Goal: Task Accomplishment & Management: Complete application form

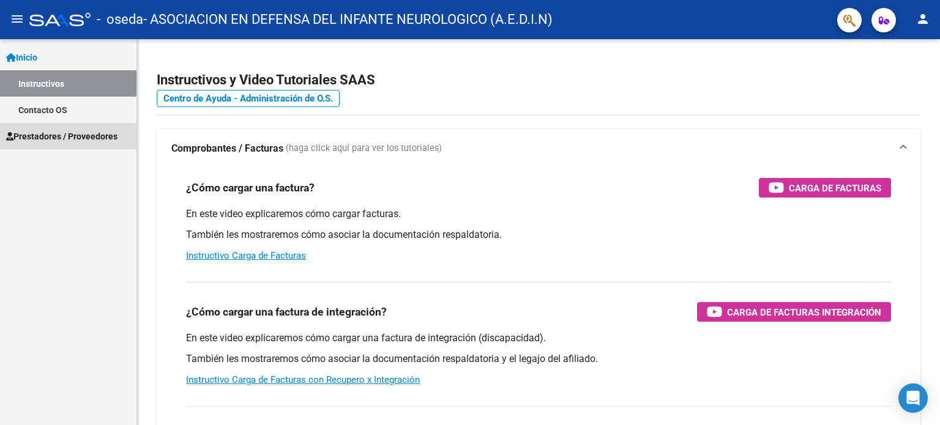
click at [81, 136] on span "Prestadores / Proveedores" at bounding box center [61, 136] width 111 height 13
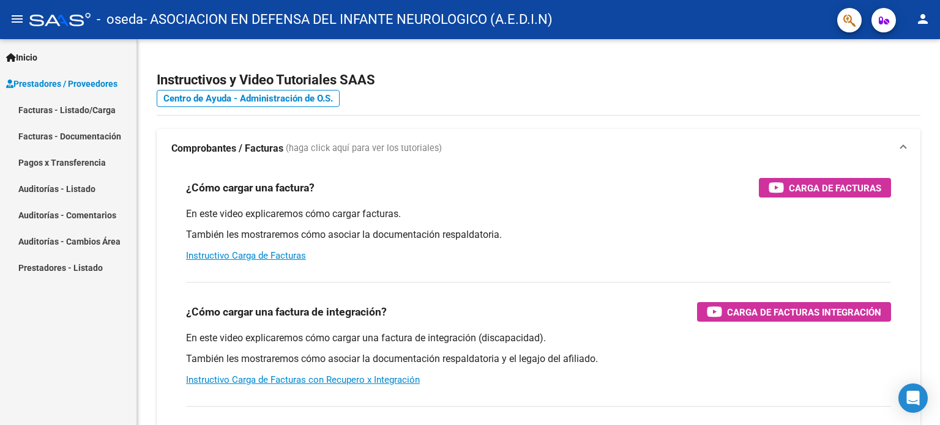
click at [81, 108] on link "Facturas - Listado/Carga" at bounding box center [68, 110] width 136 height 26
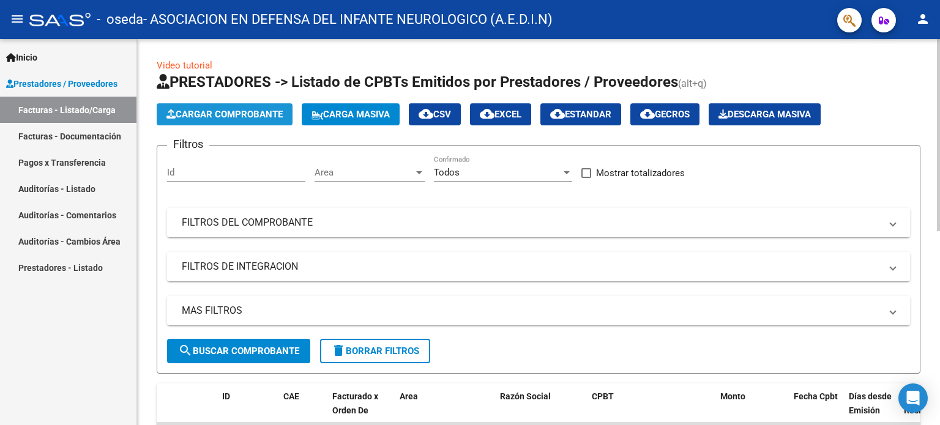
click at [218, 116] on span "Cargar Comprobante" at bounding box center [224, 114] width 116 height 11
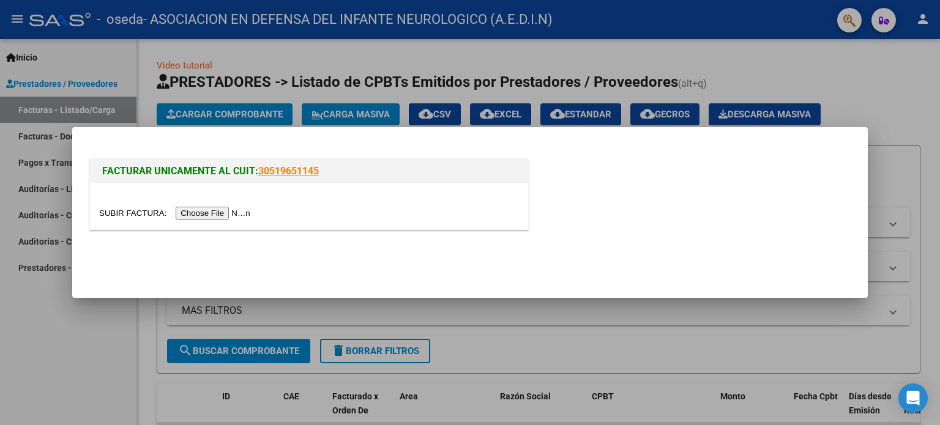
click at [226, 215] on input "file" at bounding box center [176, 213] width 155 height 13
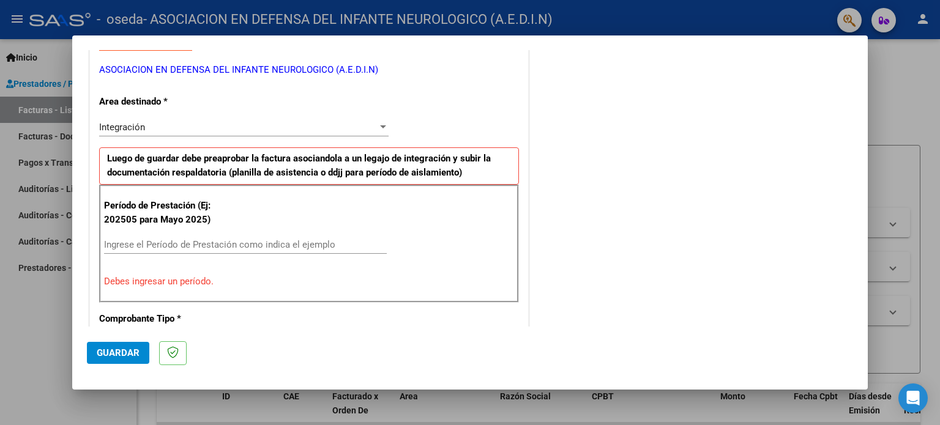
scroll to position [245, 0]
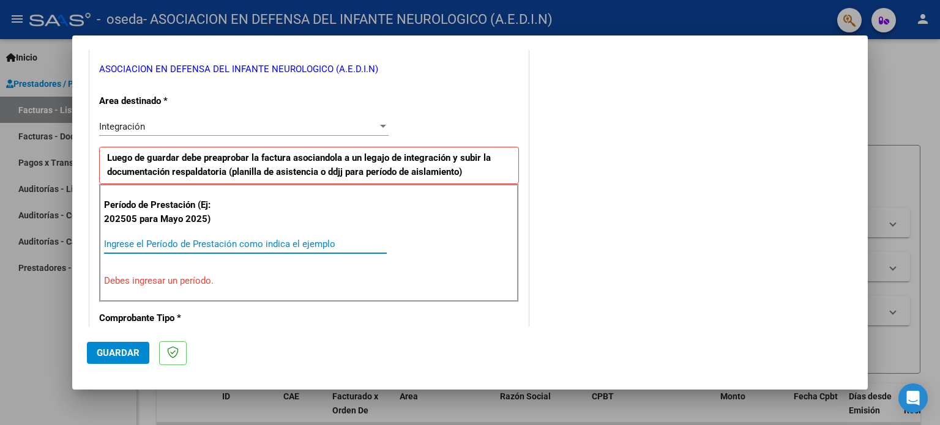
click at [163, 242] on input "Ingrese el Período de Prestación como indica el ejemplo" at bounding box center [245, 244] width 283 height 11
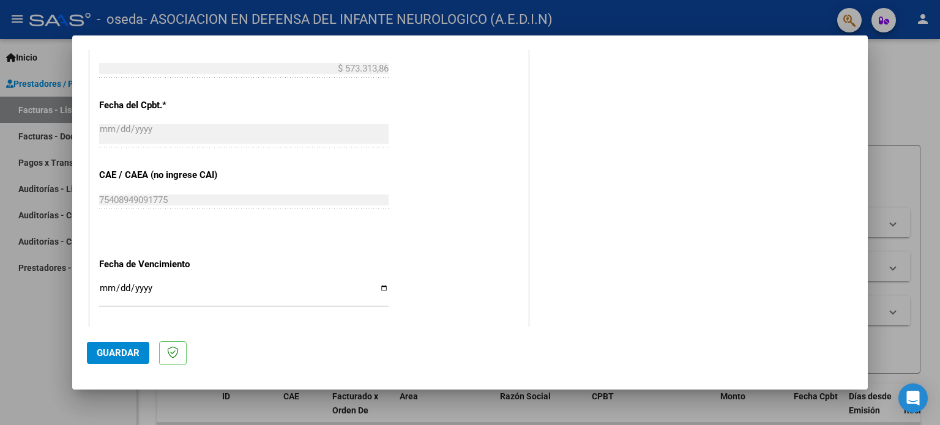
scroll to position [734, 0]
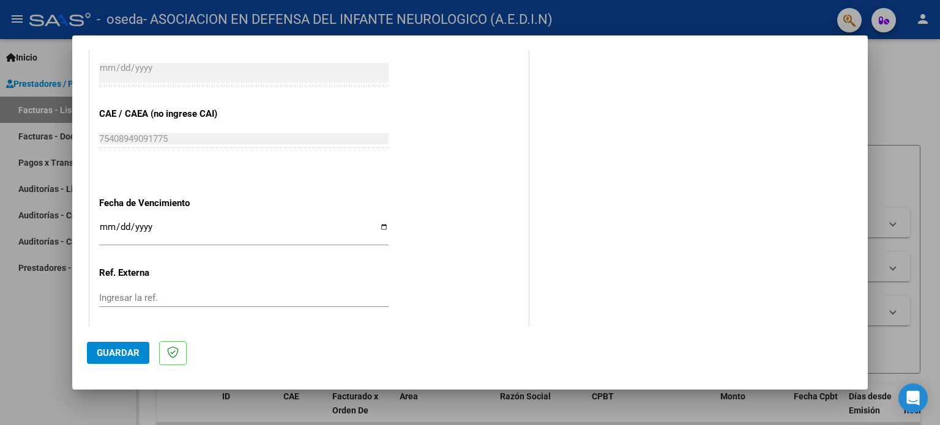
type input "202509"
click at [382, 227] on input "Ingresar la fecha" at bounding box center [243, 232] width 289 height 20
type input "[DATE]"
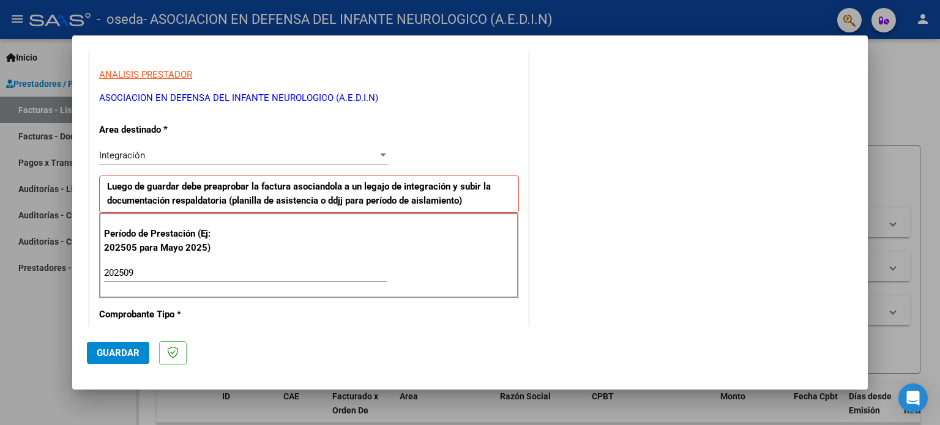
scroll to position [245, 0]
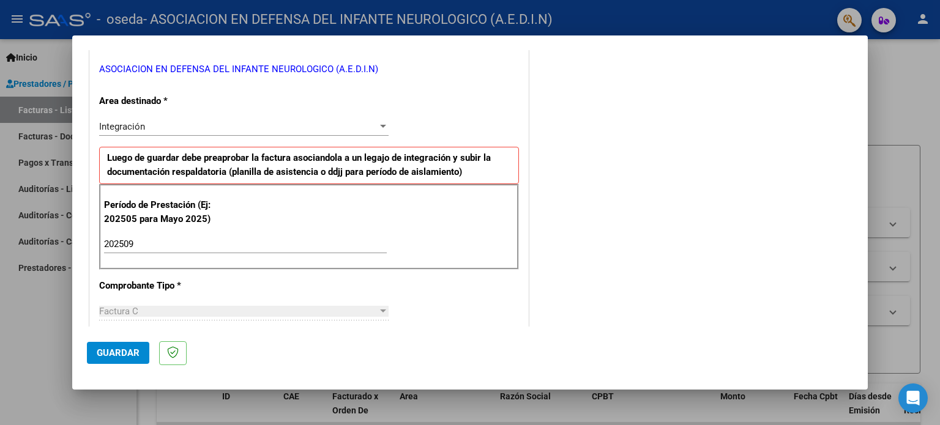
click at [120, 354] on span "Guardar" at bounding box center [118, 352] width 43 height 11
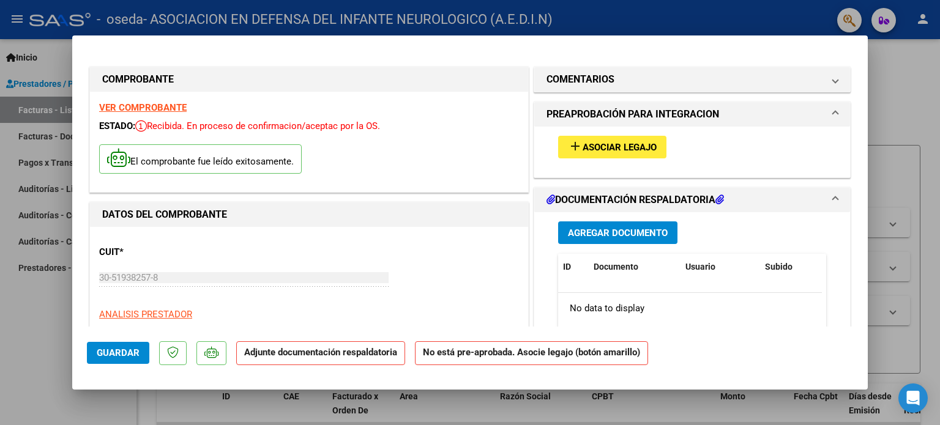
click at [621, 146] on span "Asociar Legajo" at bounding box center [619, 147] width 74 height 11
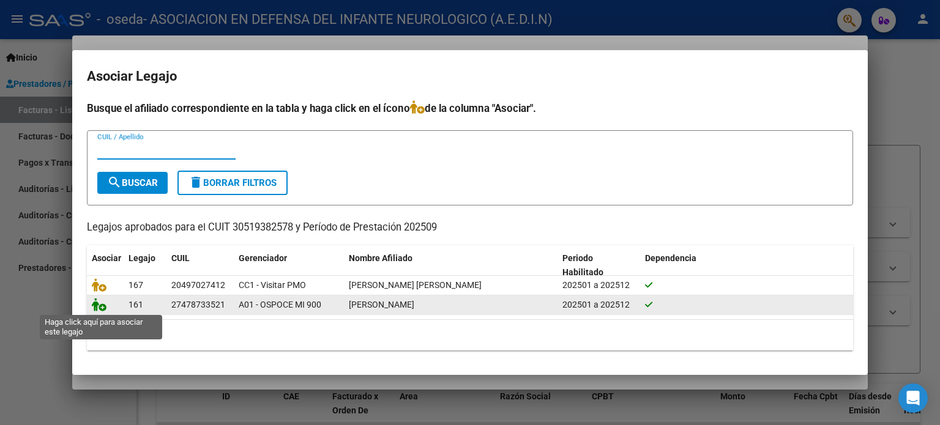
click at [102, 308] on icon at bounding box center [99, 304] width 15 height 13
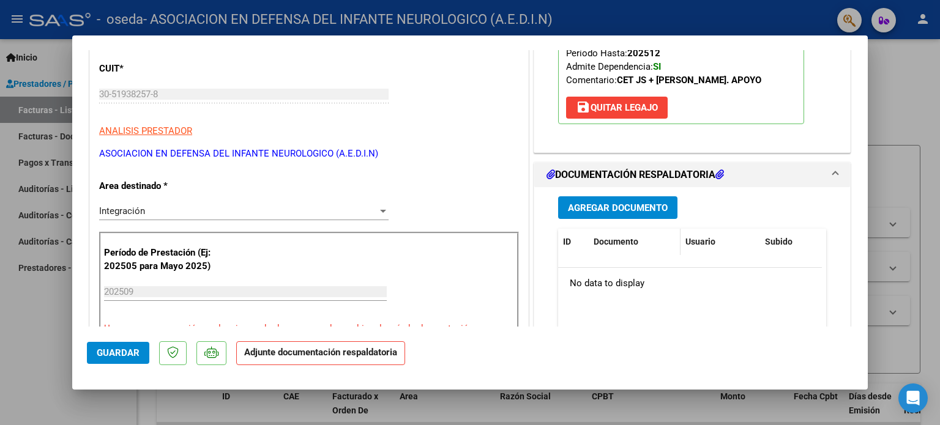
scroll to position [245, 0]
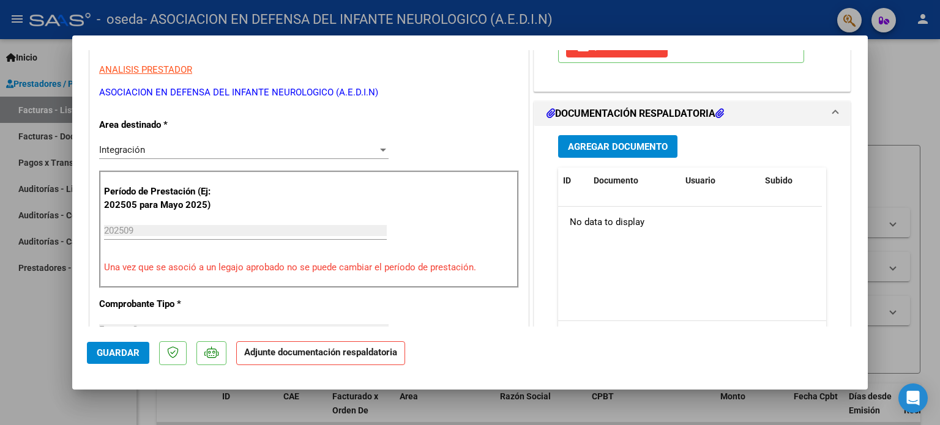
click at [602, 146] on span "Agregar Documento" at bounding box center [618, 146] width 100 height 11
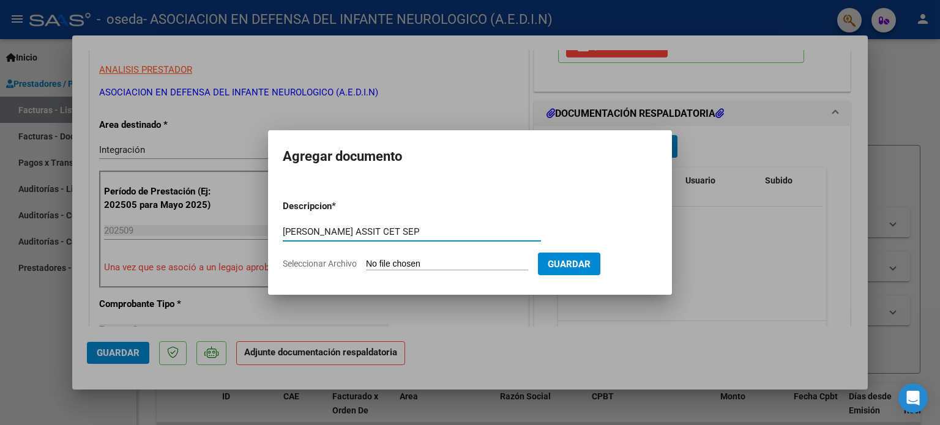
type input "[PERSON_NAME] ASSIT CET SEP"
click at [426, 269] on input "Seleccionar Archivo" at bounding box center [447, 265] width 162 height 12
type input "C:\fakepath\[PERSON_NAME] ASIST CET SEP.pdf"
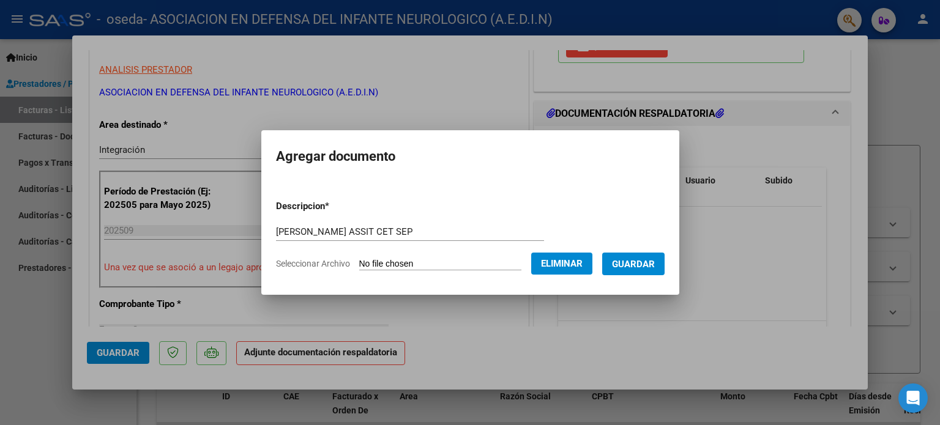
click at [636, 264] on span "Guardar" at bounding box center [633, 264] width 43 height 11
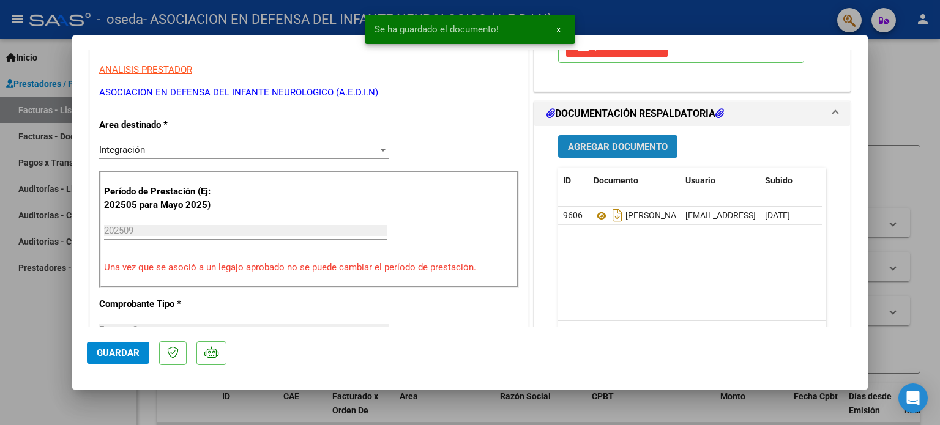
click at [604, 142] on span "Agregar Documento" at bounding box center [618, 146] width 100 height 11
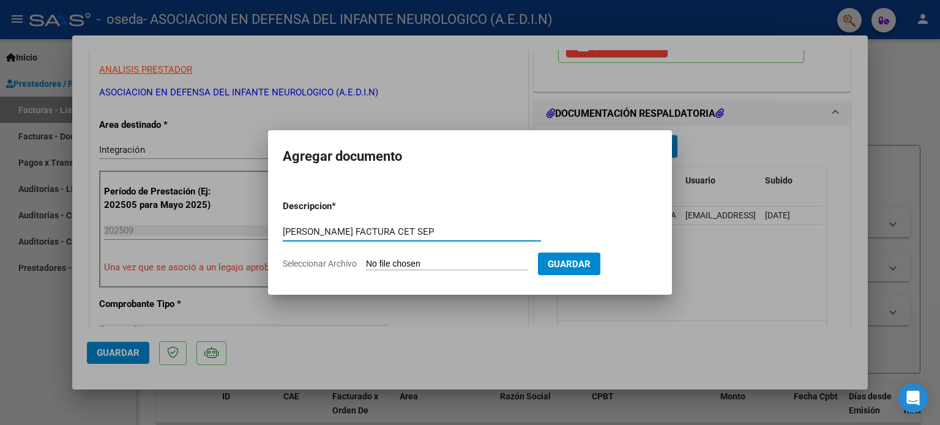
type input "[PERSON_NAME] FACTURA CET SEP"
click at [441, 264] on input "Seleccionar Archivo" at bounding box center [447, 265] width 162 height 12
type input "C:\fakepath\FC 39235 [PERSON_NAME] CET SEP.pdf"
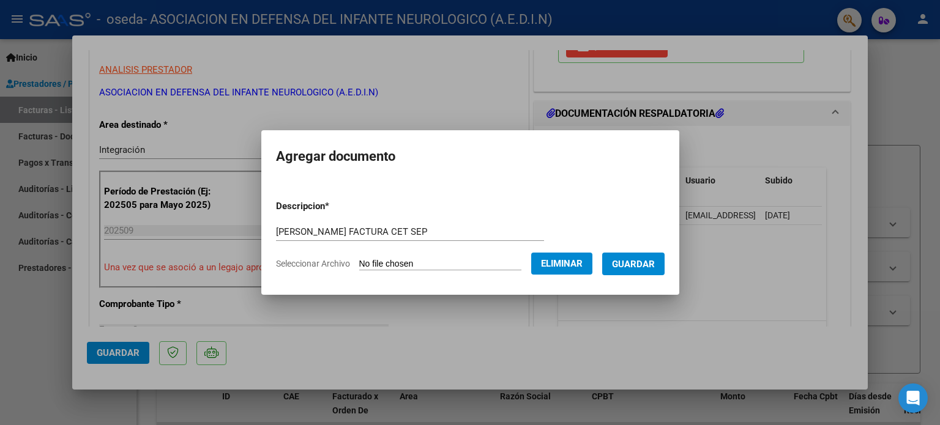
click at [635, 266] on span "Guardar" at bounding box center [633, 264] width 43 height 11
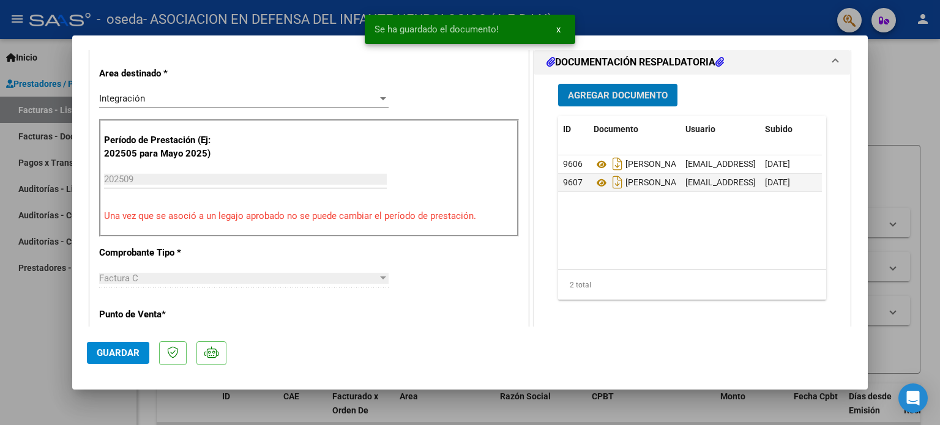
scroll to position [367, 0]
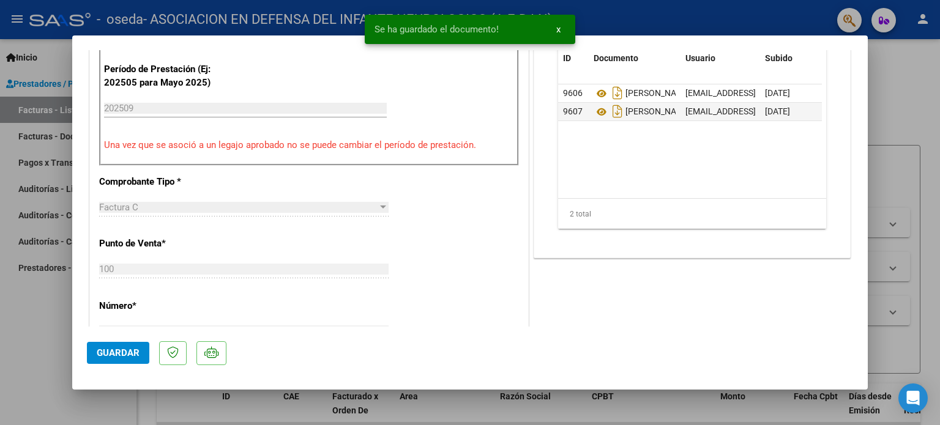
click at [106, 357] on span "Guardar" at bounding box center [118, 352] width 43 height 11
click at [103, 357] on span "Guardar" at bounding box center [118, 352] width 43 height 11
click at [31, 317] on div at bounding box center [470, 212] width 940 height 425
type input "$ 0,00"
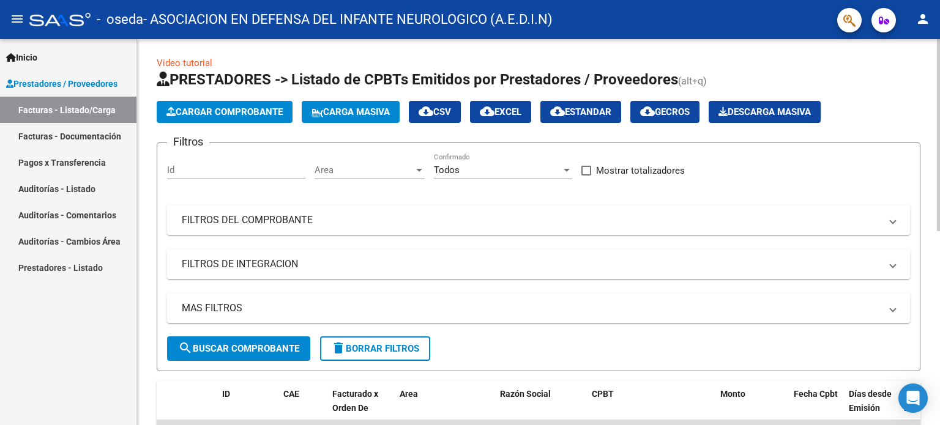
scroll to position [0, 0]
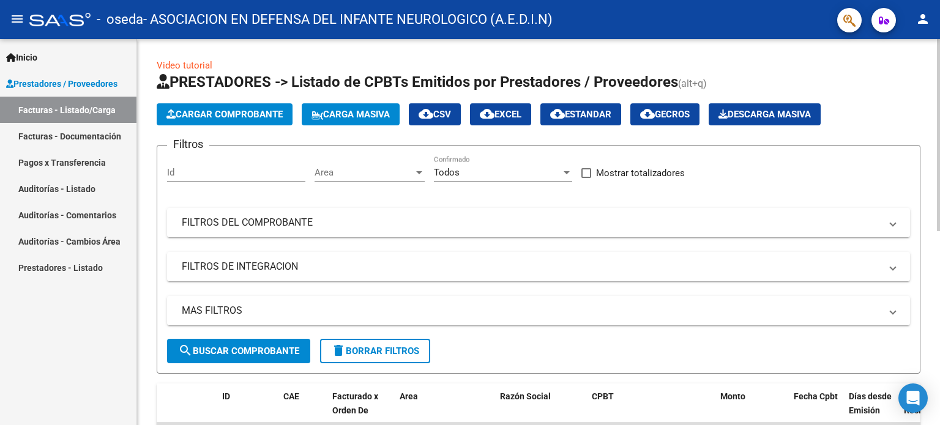
click at [215, 109] on span "Cargar Comprobante" at bounding box center [224, 114] width 116 height 11
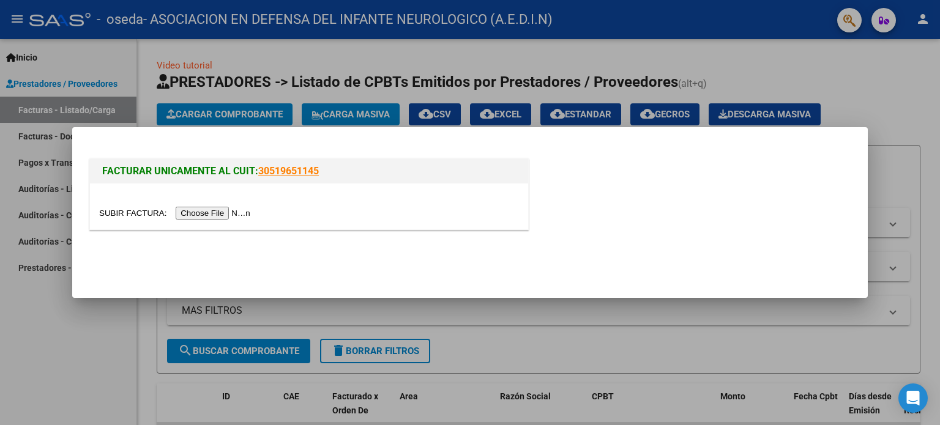
click at [202, 213] on input "file" at bounding box center [176, 213] width 155 height 13
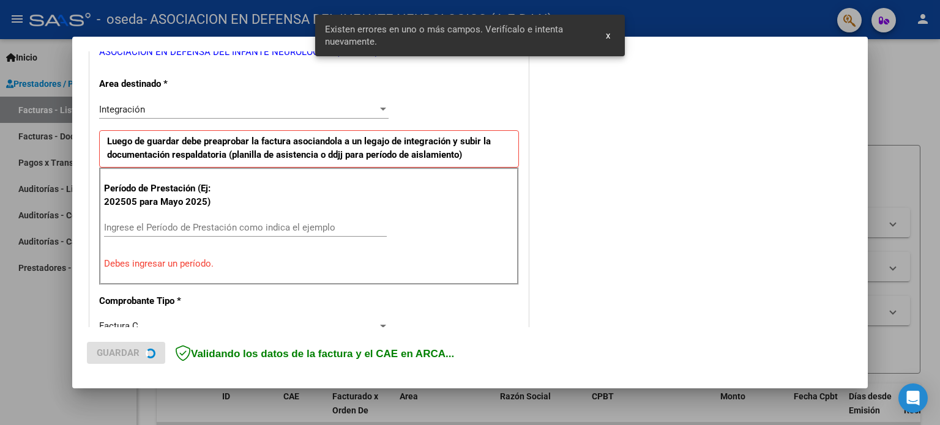
scroll to position [264, 0]
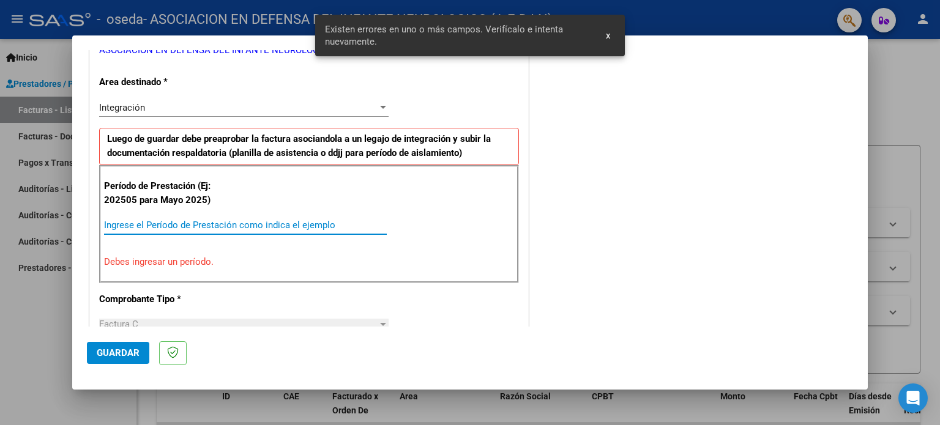
click at [165, 221] on input "Ingrese el Período de Prestación como indica el ejemplo" at bounding box center [245, 225] width 283 height 11
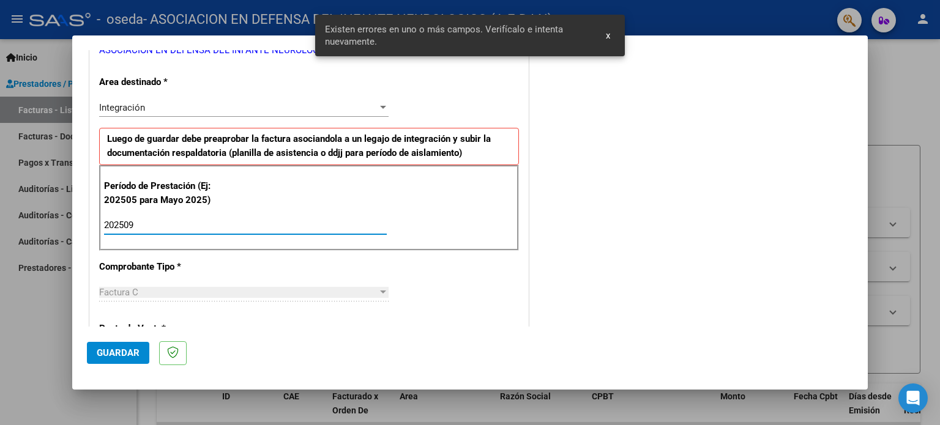
type input "202509"
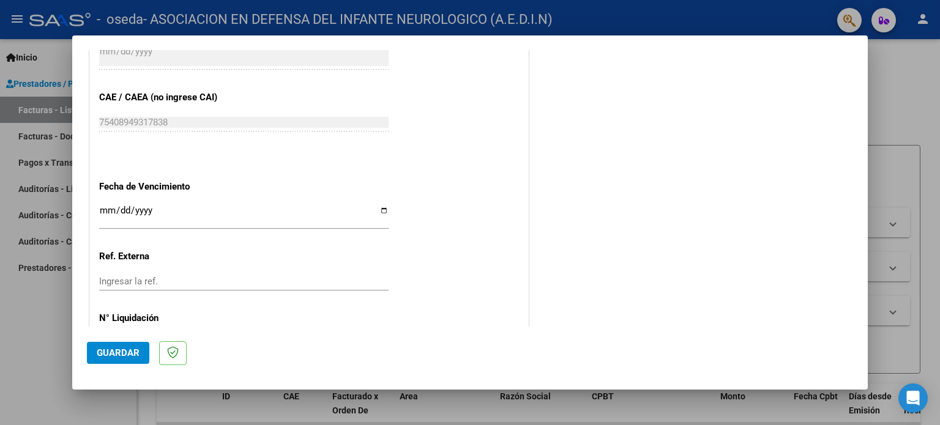
scroll to position [753, 0]
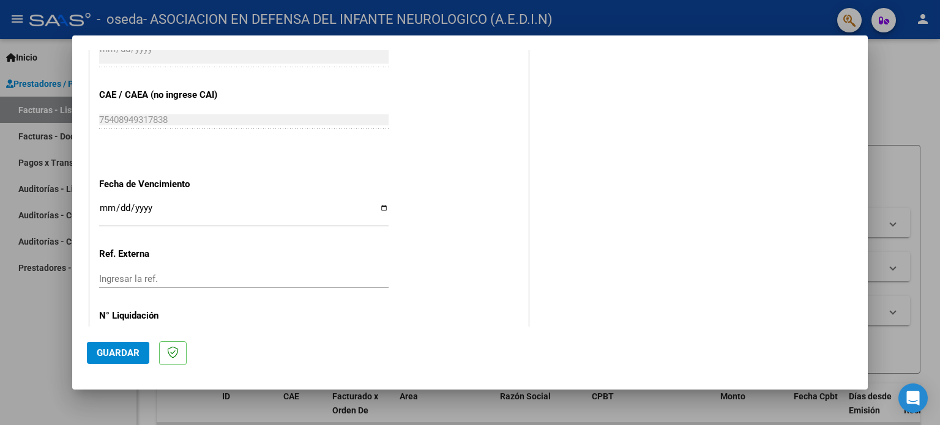
click at [382, 206] on input "Ingresar la fecha" at bounding box center [243, 213] width 289 height 20
type input "[DATE]"
click at [121, 352] on span "Guardar" at bounding box center [118, 352] width 43 height 11
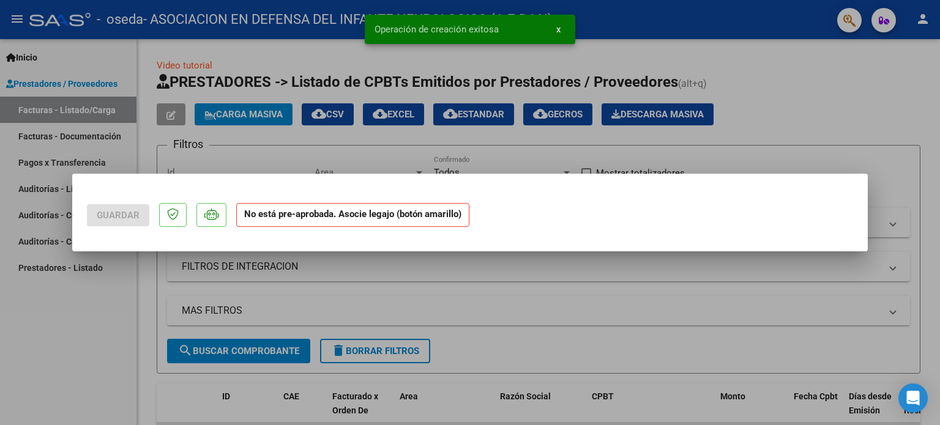
scroll to position [0, 0]
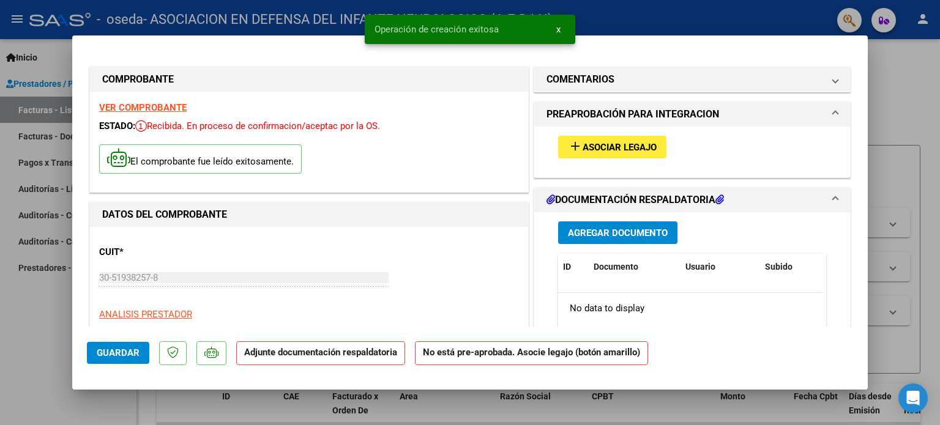
click at [587, 150] on span "Asociar Legajo" at bounding box center [619, 147] width 74 height 11
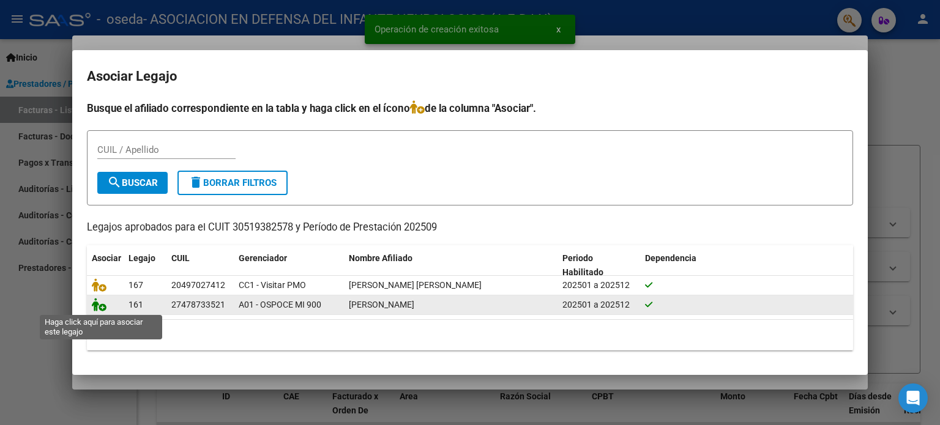
click at [103, 308] on icon at bounding box center [99, 304] width 15 height 13
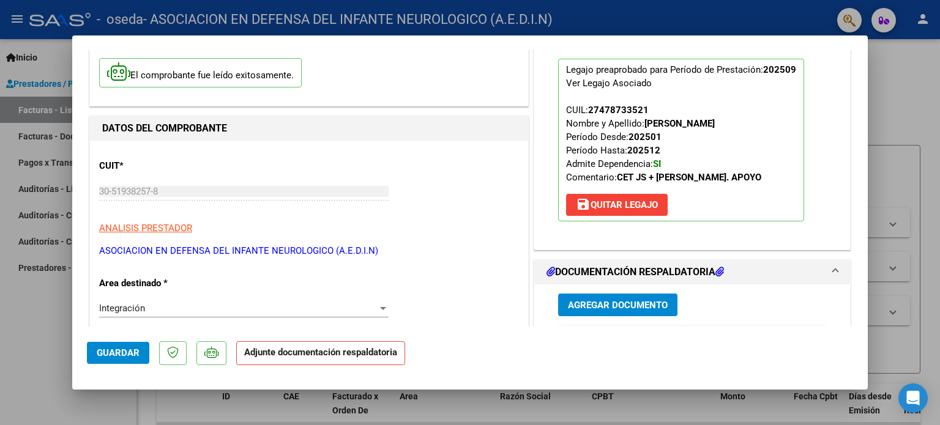
scroll to position [122, 0]
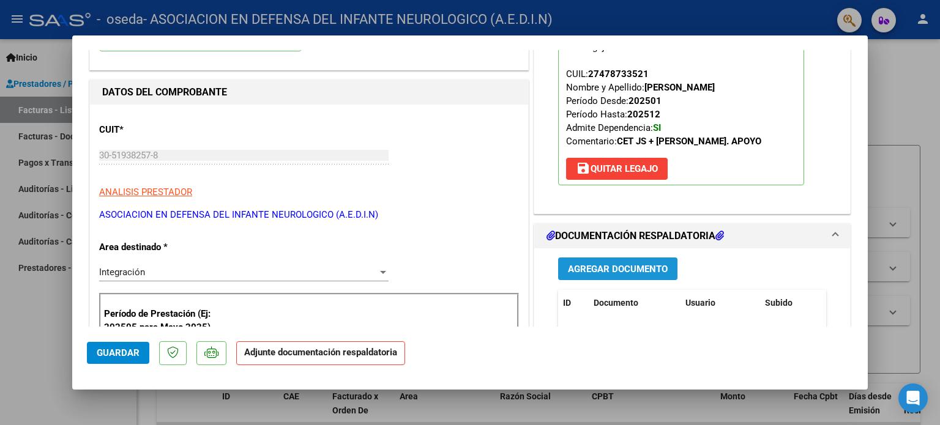
click at [597, 272] on span "Agregar Documento" at bounding box center [618, 269] width 100 height 11
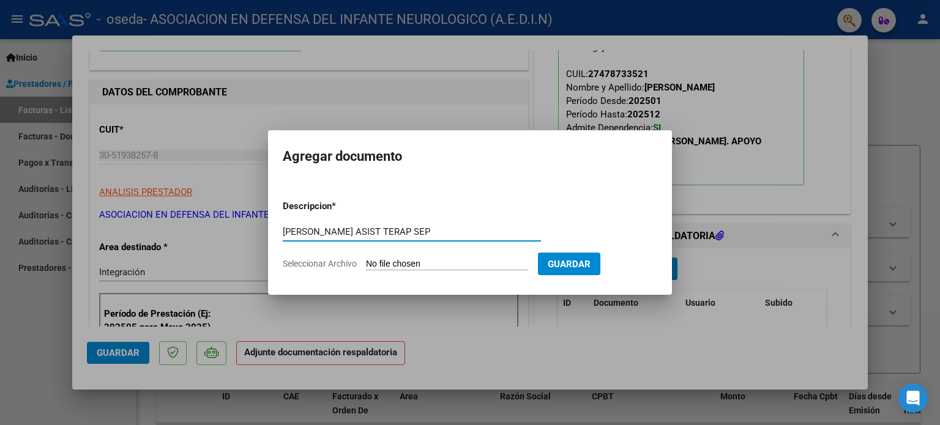
type input "[PERSON_NAME] ASIST TERAP SEP"
click at [416, 270] on input "Seleccionar Archivo" at bounding box center [447, 265] width 162 height 12
type input "C:\fakepath\[PERSON_NAME] MST SEP.pdf"
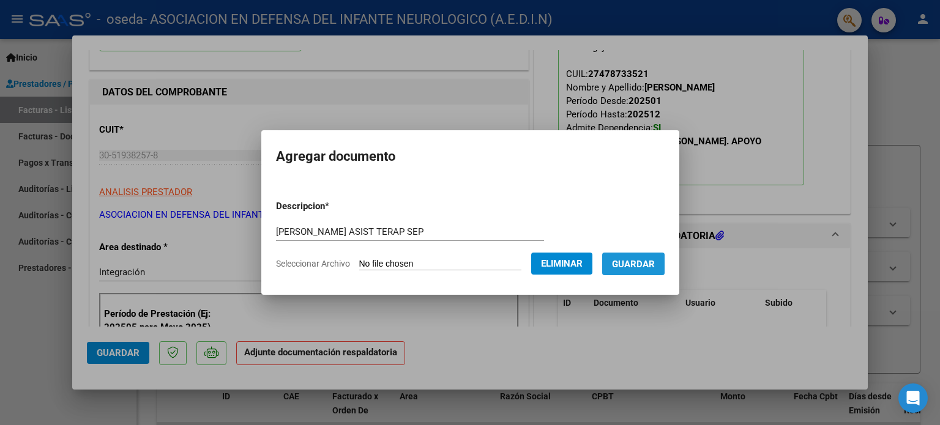
click at [633, 269] on span "Guardar" at bounding box center [633, 264] width 43 height 11
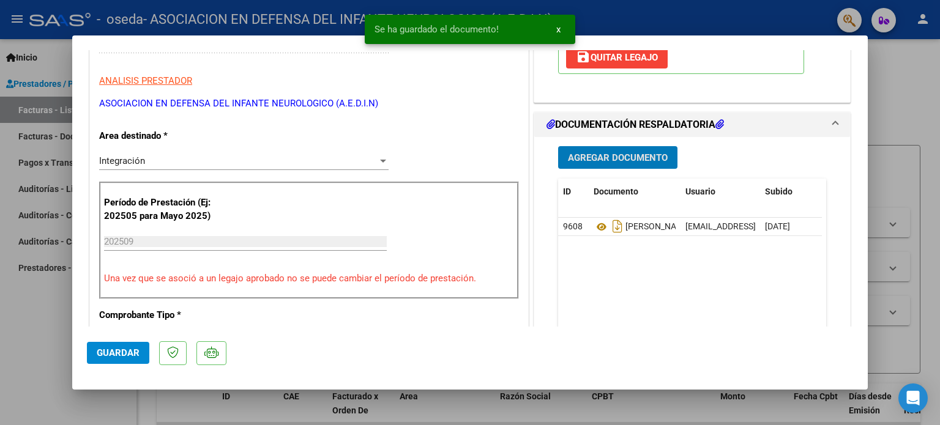
scroll to position [245, 0]
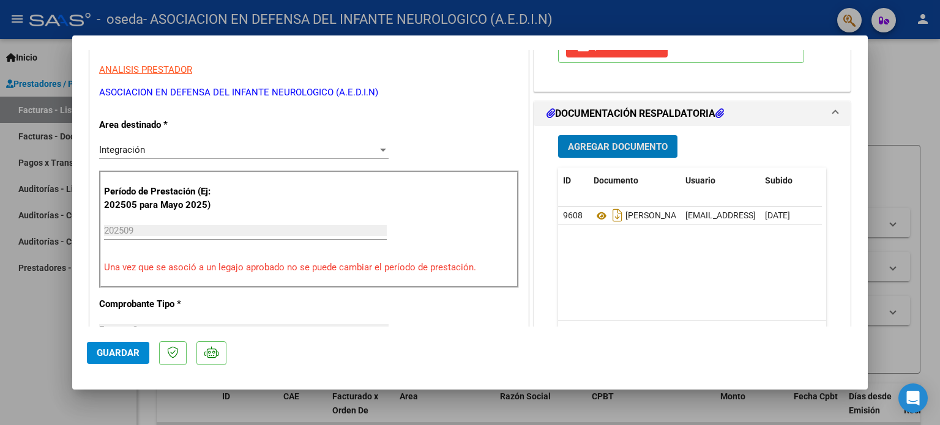
click at [616, 150] on span "Agregar Documento" at bounding box center [618, 146] width 100 height 11
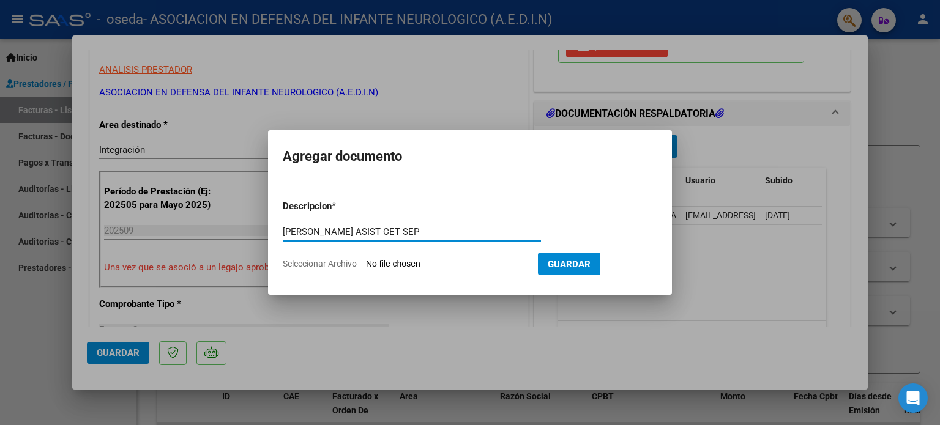
type input "[PERSON_NAME] ASIST CET SEP"
click at [488, 262] on input "Seleccionar Archivo" at bounding box center [447, 265] width 162 height 12
type input "C:\fakepath\FC 39236 [PERSON_NAME] SEP.pdf"
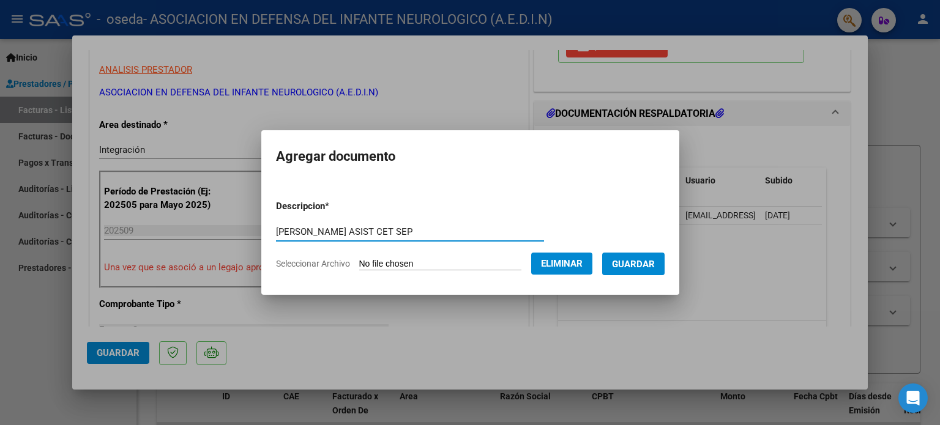
click at [349, 231] on input "[PERSON_NAME] ASIST CET SEP" at bounding box center [410, 231] width 268 height 11
type input "[PERSON_NAME] ASIST TERAP SEP"
click at [387, 225] on div "[PERSON_NAME] TERAP SEP Escriba aquí una descripcion" at bounding box center [410, 232] width 268 height 18
click at [631, 261] on span "Guardar" at bounding box center [633, 264] width 43 height 11
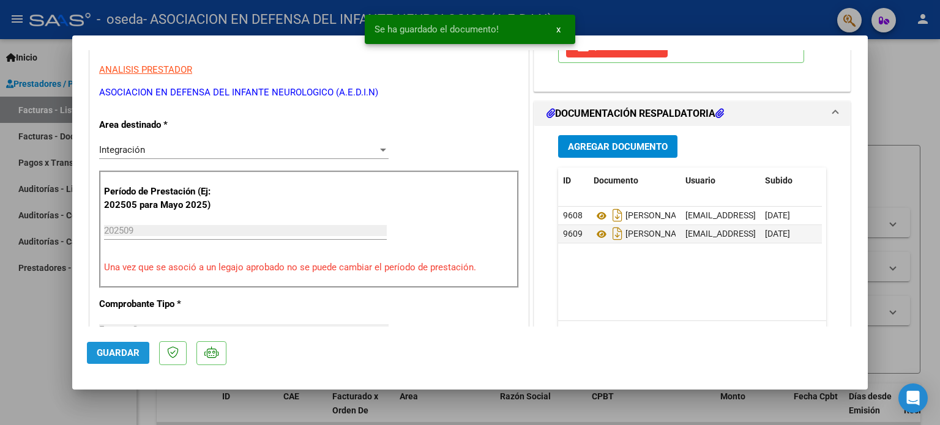
click at [98, 354] on span "Guardar" at bounding box center [118, 352] width 43 height 11
click at [27, 328] on div at bounding box center [470, 212] width 940 height 425
type input "$ 0,00"
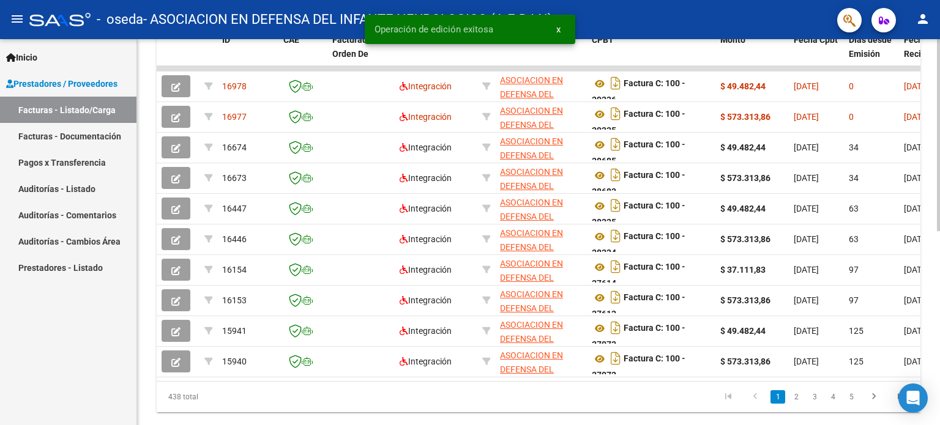
scroll to position [367, 0]
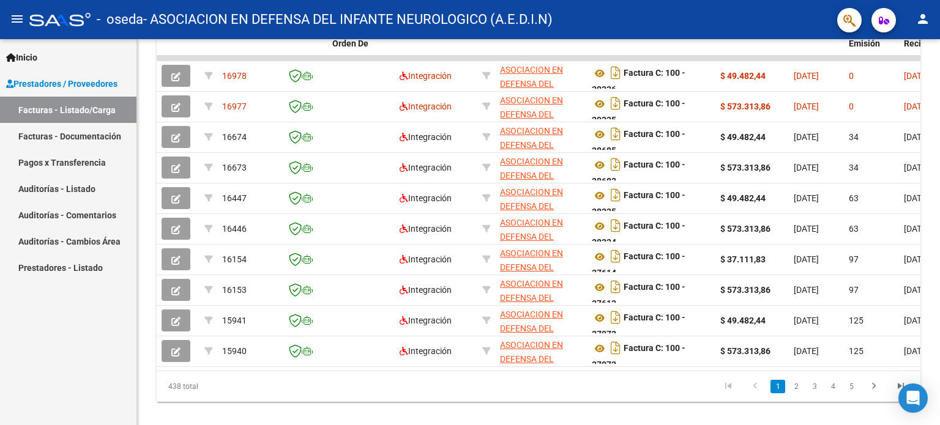
click at [925, 19] on mat-icon "person" at bounding box center [922, 19] width 15 height 15
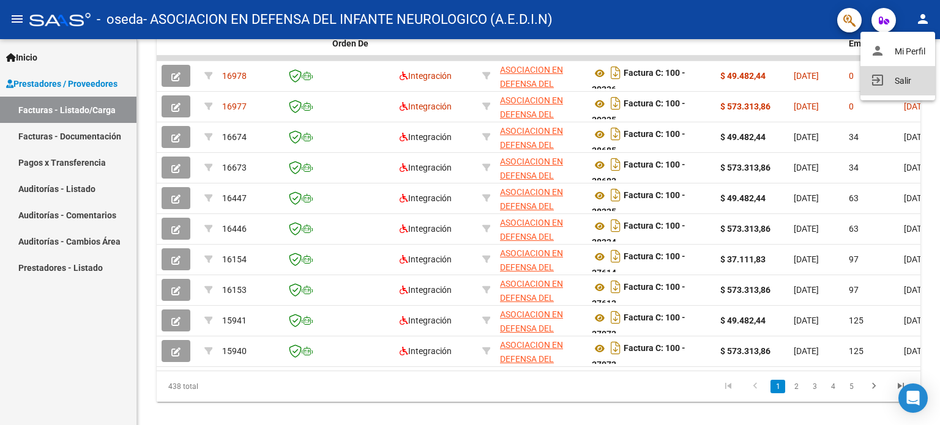
click at [900, 83] on button "exit_to_app Salir" at bounding box center [897, 80] width 75 height 29
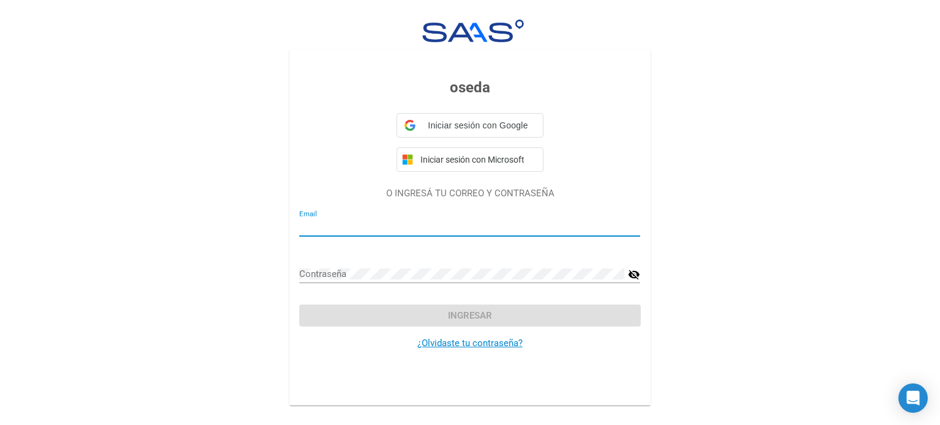
type input "[EMAIL_ADDRESS][DOMAIN_NAME]"
